Goal: Check status: Check status

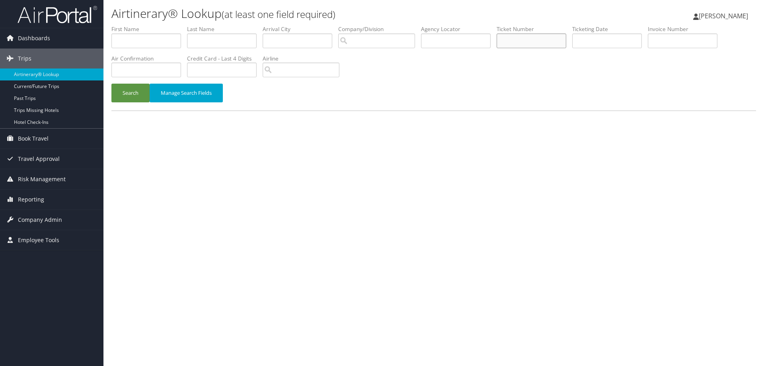
click at [521, 40] on input "text" at bounding box center [532, 40] width 70 height 15
paste input "8900896986509"
click at [141, 88] on button "Search" at bounding box center [130, 93] width 38 height 19
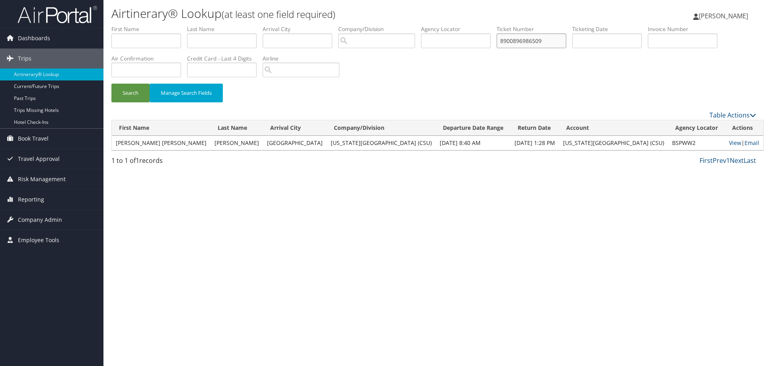
drag, startPoint x: 551, startPoint y: 41, endPoint x: 469, endPoint y: 41, distance: 82.0
click at [469, 25] on ul "First Name Last Name Departure City Arrival City Company/Division Airport/City …" at bounding box center [433, 25] width 645 height 0
paste input "7282"
click at [111, 84] on button "Search" at bounding box center [130, 93] width 38 height 19
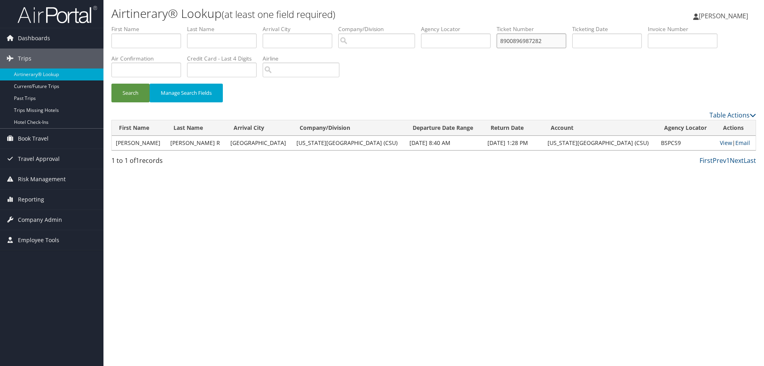
drag, startPoint x: 552, startPoint y: 43, endPoint x: 501, endPoint y: 43, distance: 50.5
click at [501, 25] on ul "First Name Last Name Departure City Arrival City Company/Division Airport/City …" at bounding box center [433, 25] width 645 height 0
paste input "5585"
click at [111, 84] on button "Search" at bounding box center [130, 93] width 38 height 19
drag, startPoint x: 557, startPoint y: 39, endPoint x: 395, endPoint y: 41, distance: 161.1
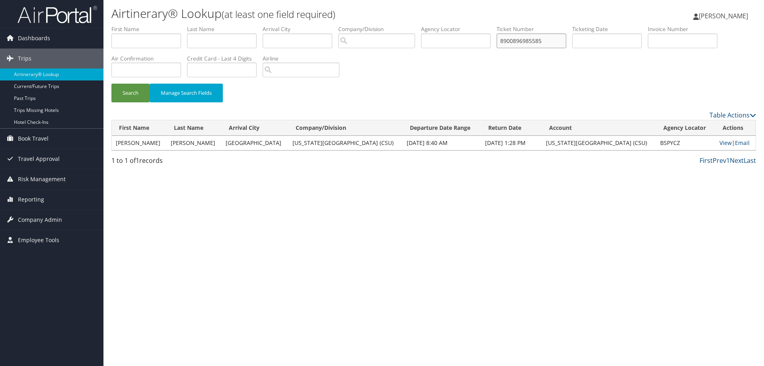
click at [395, 25] on ul "First Name Last Name Departure City Arrival City Company/Division Airport/City …" at bounding box center [433, 25] width 645 height 0
paste input "9"
click at [132, 92] on button "Search" at bounding box center [130, 93] width 38 height 19
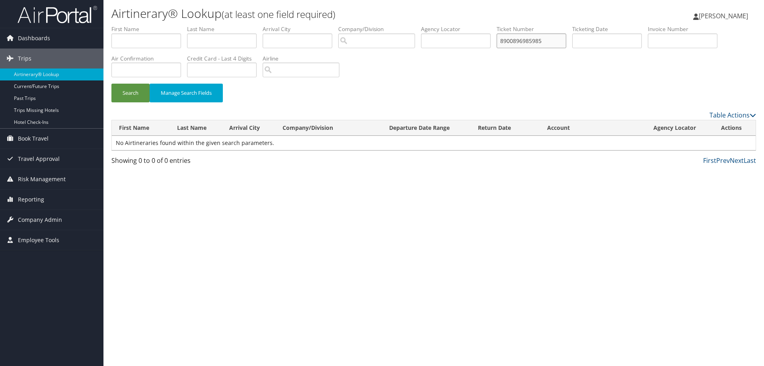
drag, startPoint x: 554, startPoint y: 42, endPoint x: 411, endPoint y: 43, distance: 142.8
click at [411, 25] on ul "First Name Last Name Departure City Arrival City Company/Division Airport/City …" at bounding box center [433, 25] width 645 height 0
click at [111, 84] on button "Search" at bounding box center [130, 93] width 38 height 19
drag, startPoint x: 554, startPoint y: 44, endPoint x: 459, endPoint y: 53, distance: 95.5
click at [459, 25] on ul "First Name Last Name Departure City Arrival City Company/Division Airport/City …" at bounding box center [433, 25] width 645 height 0
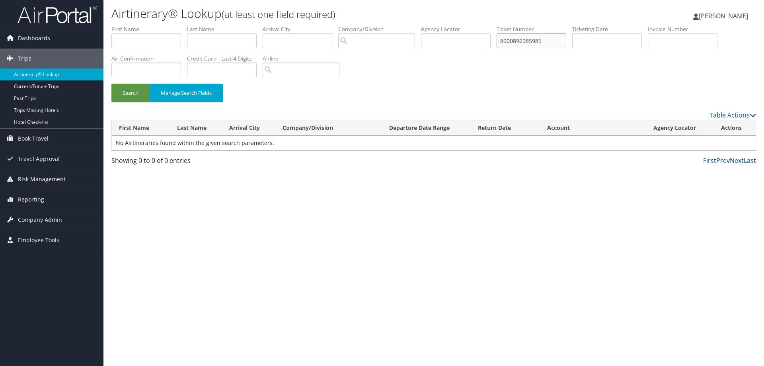
paste input "673"
click at [109, 91] on div "Search Manage Search Fields" at bounding box center [433, 97] width 656 height 27
click at [123, 91] on button "Search" at bounding box center [130, 93] width 38 height 19
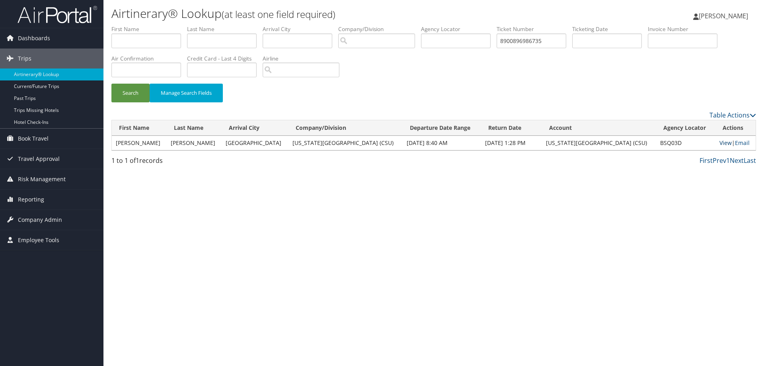
click at [719, 142] on link "View" at bounding box center [725, 143] width 12 height 8
drag, startPoint x: 557, startPoint y: 42, endPoint x: 446, endPoint y: 39, distance: 111.4
click at [446, 25] on ul "First Name Last Name Departure City Arrival City Company/Division Airport/City …" at bounding box center [433, 25] width 645 height 0
paste input "890089698558"
click at [134, 94] on button "Search" at bounding box center [130, 93] width 38 height 19
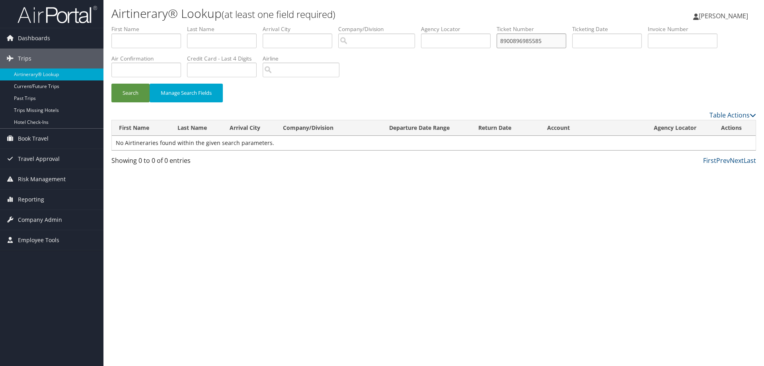
click at [507, 44] on input "8900896985585" at bounding box center [532, 40] width 70 height 15
click at [132, 97] on button "Search" at bounding box center [130, 93] width 38 height 19
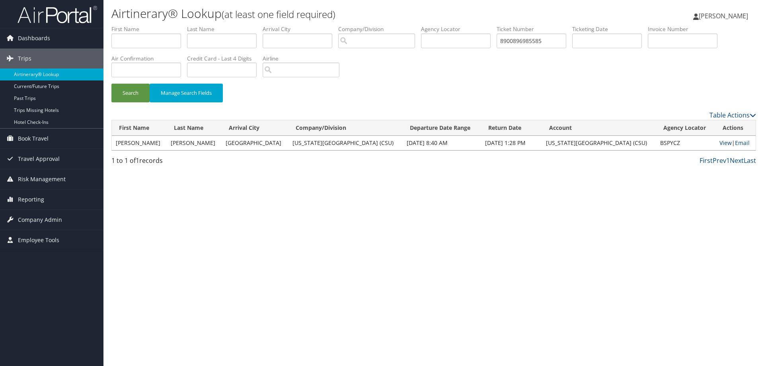
click at [721, 143] on link "View" at bounding box center [725, 143] width 12 height 8
click at [554, 41] on input "8900896985585" at bounding box center [532, 40] width 70 height 15
type input "8900896985985"
click at [140, 90] on button "Search" at bounding box center [130, 93] width 38 height 19
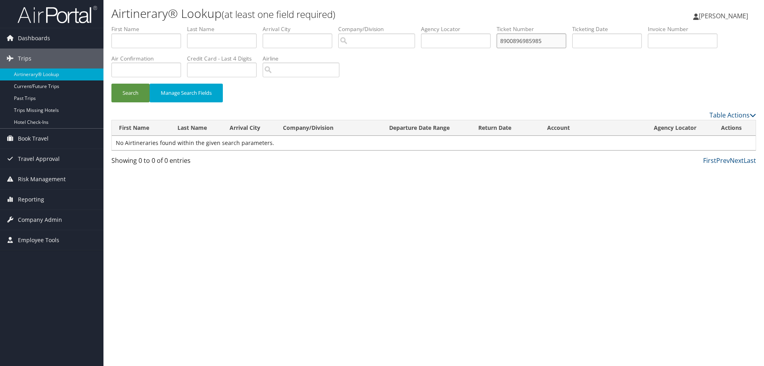
drag, startPoint x: 549, startPoint y: 40, endPoint x: 471, endPoint y: 28, distance: 79.2
click at [471, 25] on ul "First Name Last Name Departure City Arrival City Company/Division Airport/City …" at bounding box center [433, 25] width 645 height 0
paste input "8900896985985"
click at [111, 84] on button "Search" at bounding box center [130, 93] width 38 height 19
drag, startPoint x: 555, startPoint y: 44, endPoint x: 464, endPoint y: 43, distance: 91.9
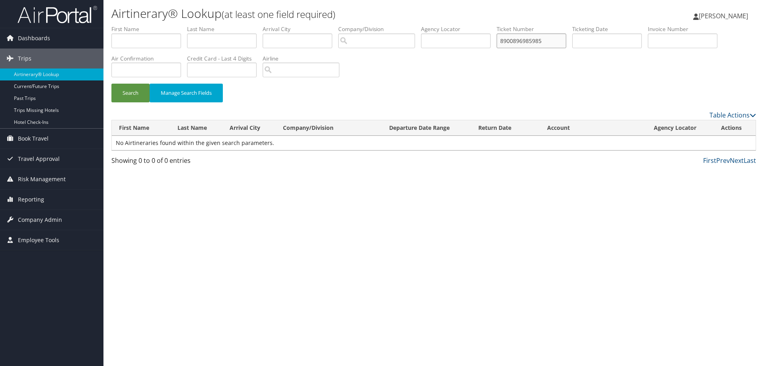
click at [466, 25] on ul "First Name Last Name Departure City Arrival City Company/Division Airport/City …" at bounding box center [433, 25] width 645 height 0
paste input "7282"
click at [111, 84] on button "Search" at bounding box center [130, 93] width 38 height 19
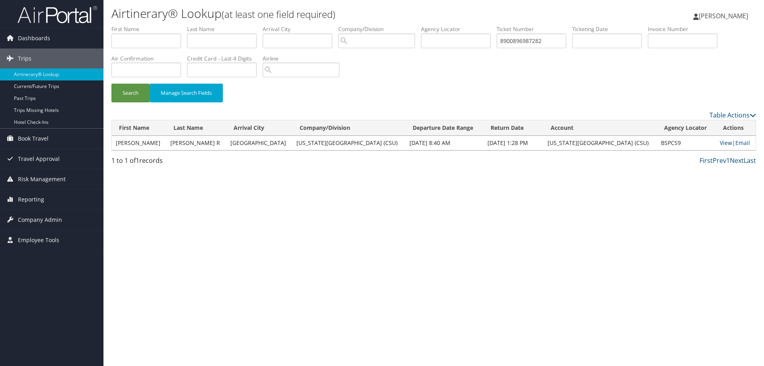
click at [720, 142] on link "View" at bounding box center [726, 143] width 12 height 8
drag, startPoint x: 549, startPoint y: 41, endPoint x: 488, endPoint y: 41, distance: 61.3
click at [488, 25] on ul "First Name Last Name Departure City Arrival City Company/Division Airport/City …" at bounding box center [433, 25] width 645 height 0
paste input "6509"
type input "8900896986509"
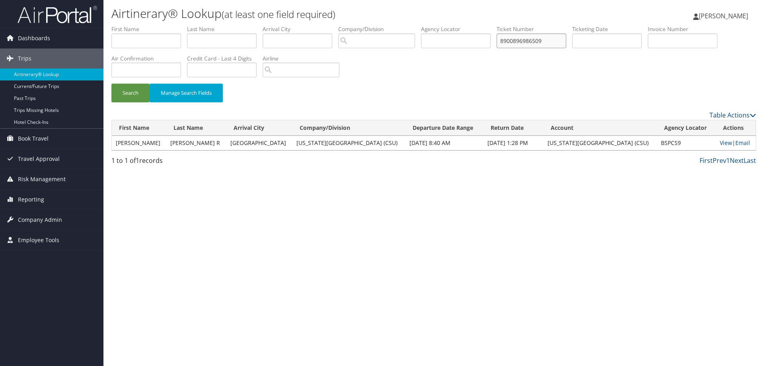
click at [111, 84] on button "Search" at bounding box center [130, 93] width 38 height 19
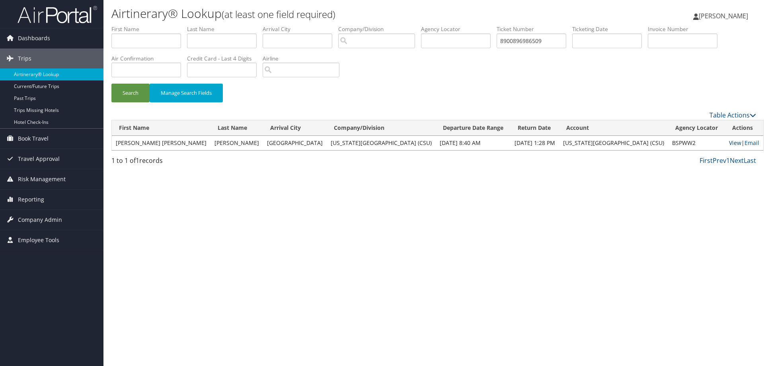
click at [729, 141] on link "View" at bounding box center [735, 143] width 12 height 8
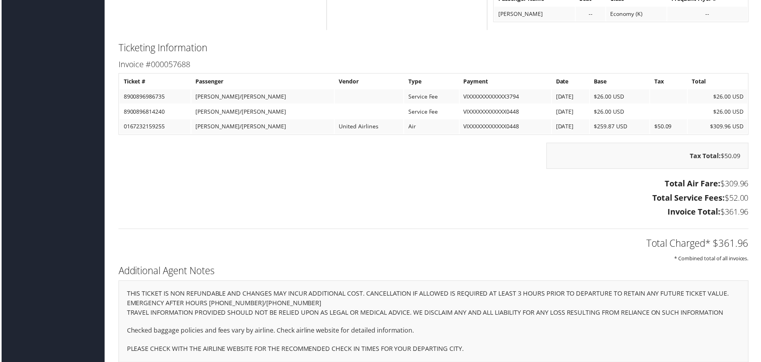
scroll to position [898, 0]
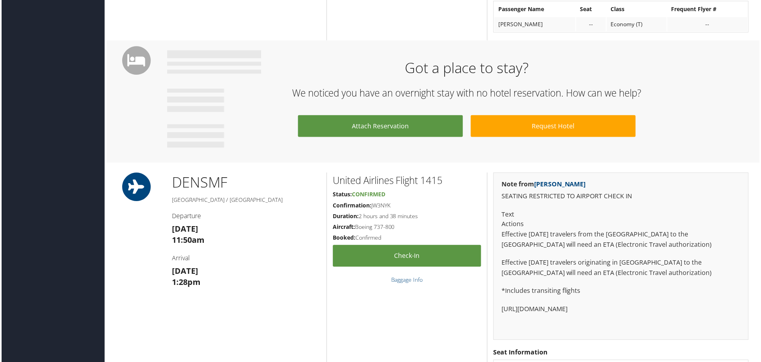
scroll to position [420, 0]
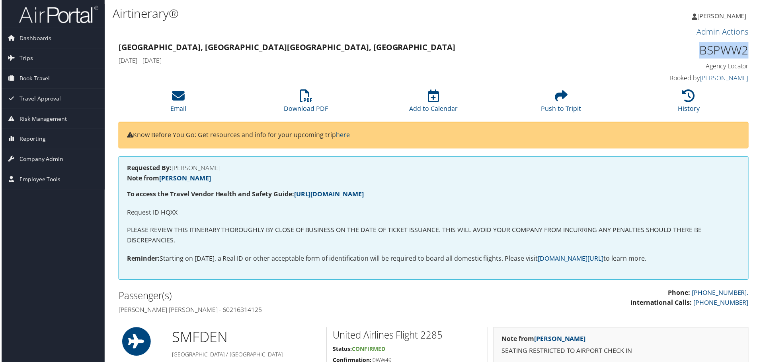
drag, startPoint x: 701, startPoint y: 51, endPoint x: 745, endPoint y: 48, distance: 44.6
click at [745, 48] on h1 "BSPWW2" at bounding box center [675, 50] width 149 height 17
copy h1 "BSPWW2"
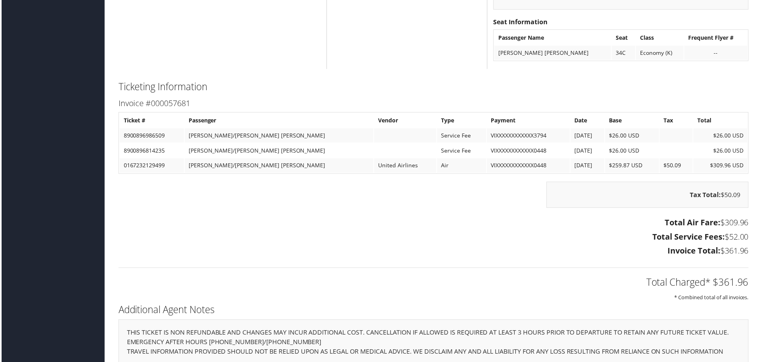
scroll to position [898, 0]
